Goal: Transaction & Acquisition: Purchase product/service

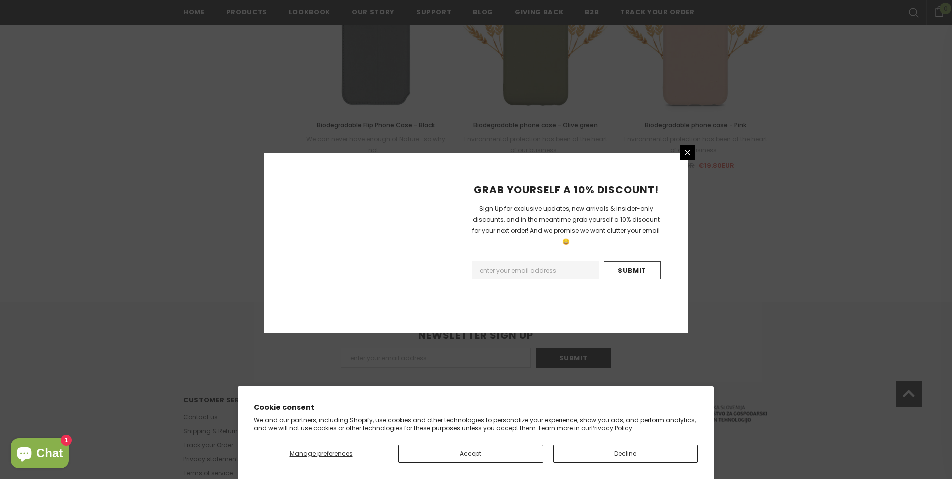
scroll to position [1103, 0]
